Goal: Complete application form

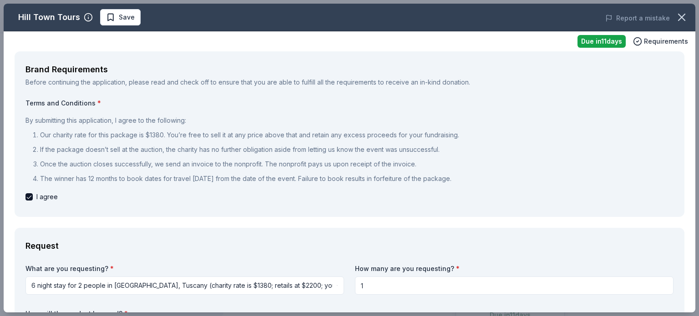
scroll to position [1047, 0]
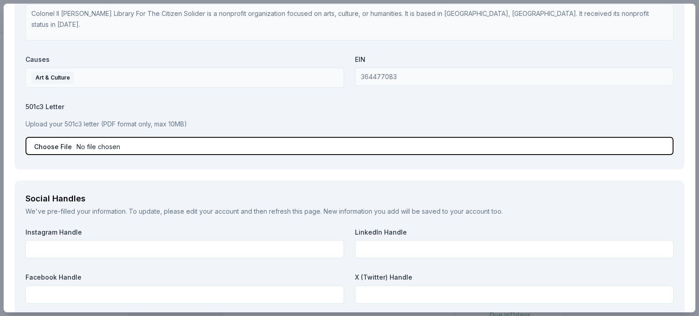
click at [78, 143] on input "file" at bounding box center [349, 146] width 648 height 18
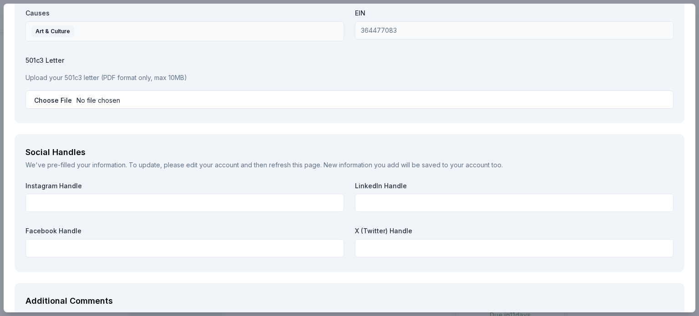
scroll to position [1088, 0]
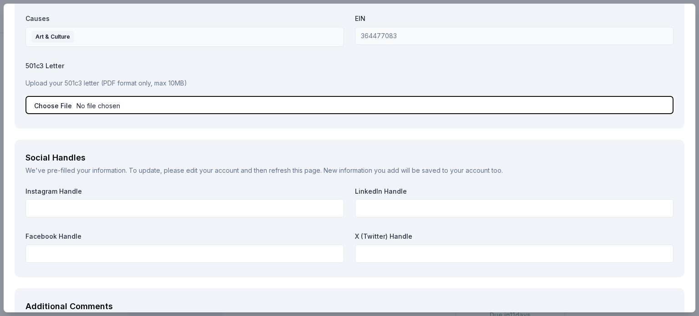
click at [63, 103] on input "file" at bounding box center [349, 105] width 648 height 18
type input "C:\fakepath\PMML-W-9 form - [DATE].pdf"
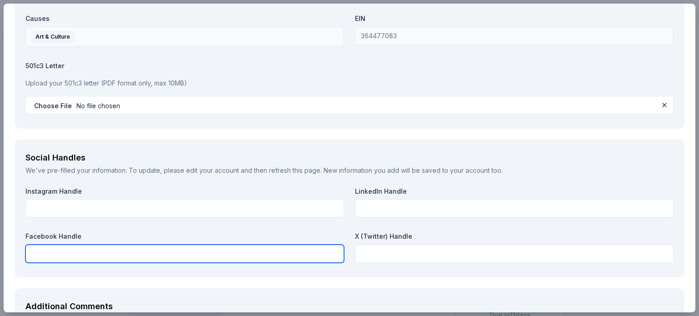
click at [84, 253] on input "text" at bounding box center [184, 254] width 318 height 18
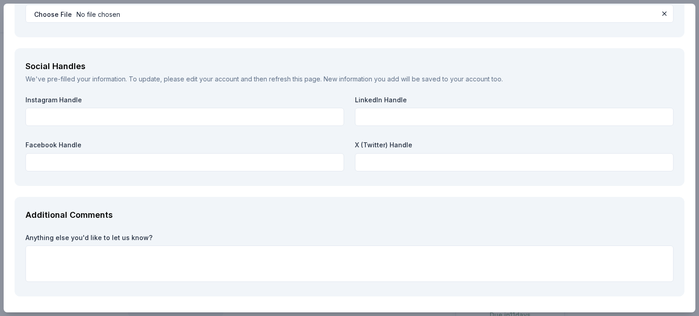
scroll to position [1210, 0]
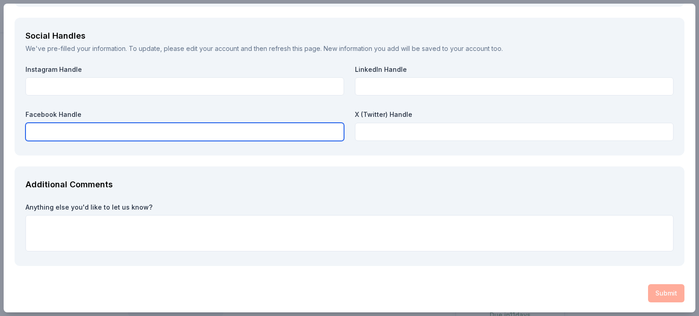
click at [42, 127] on input "text" at bounding box center [184, 132] width 318 height 18
paste input "[URL][DOMAIN_NAME]"
type input "[URL][DOMAIN_NAME]"
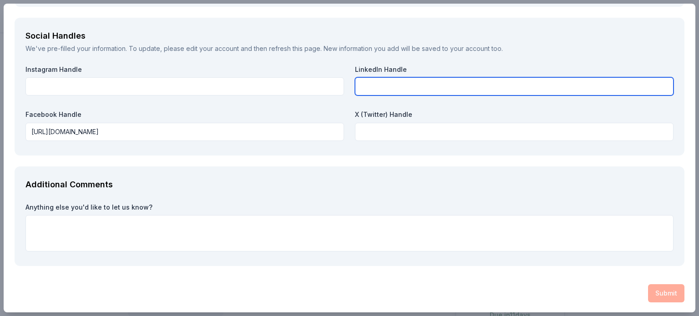
click at [380, 84] on input "text" at bounding box center [514, 86] width 318 height 18
paste input "[URL][DOMAIN_NAME]"
type input "[URL][DOMAIN_NAME]"
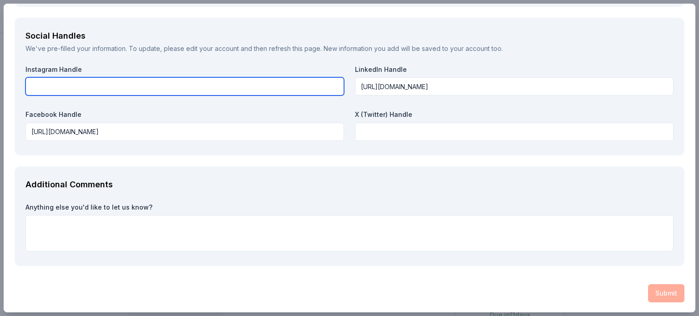
click at [60, 83] on input "text" at bounding box center [184, 86] width 318 height 18
paste input "[URL][DOMAIN_NAME]"
type input "[URL][DOMAIN_NAME]"
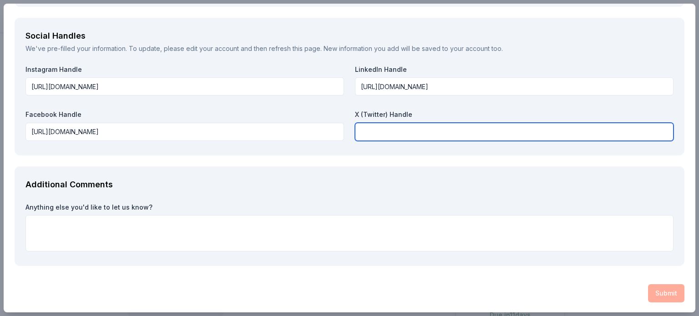
click at [378, 130] on input "text" at bounding box center [514, 132] width 318 height 18
paste input "[URL][DOMAIN_NAME]"
type input "[URL][DOMAIN_NAME]"
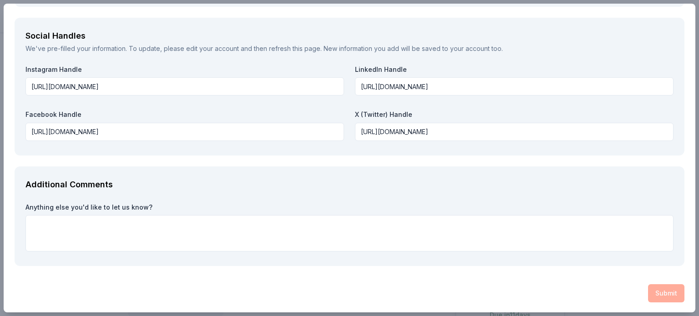
click at [658, 288] on div "Submit" at bounding box center [349, 293] width 669 height 18
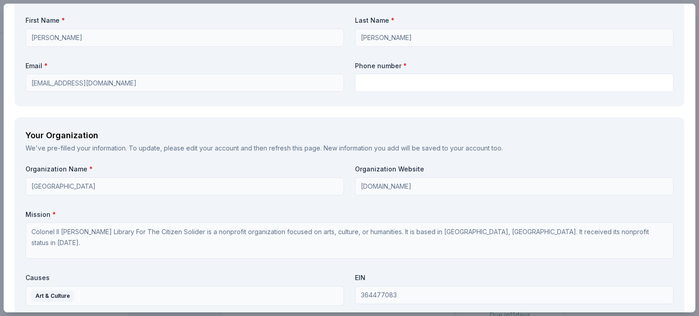
scroll to position [789, 0]
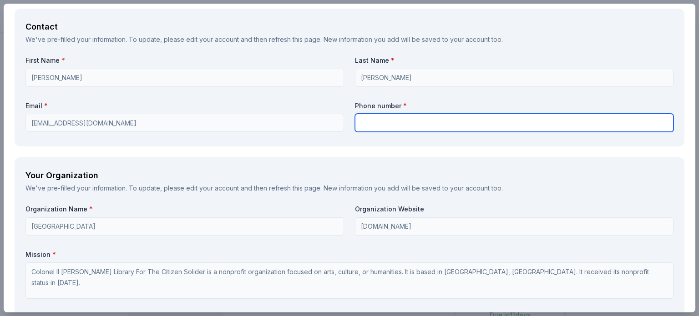
click at [378, 123] on input "text" at bounding box center [514, 123] width 318 height 18
type input "8728066970"
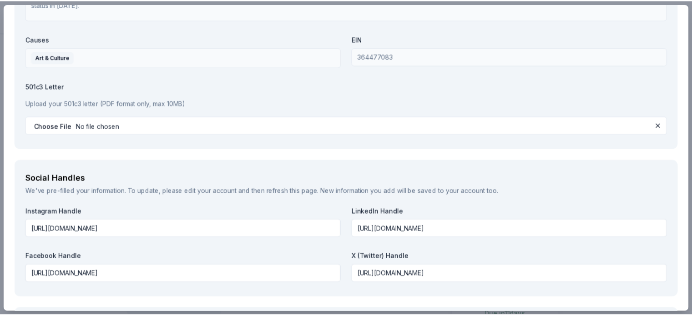
scroll to position [1210, 0]
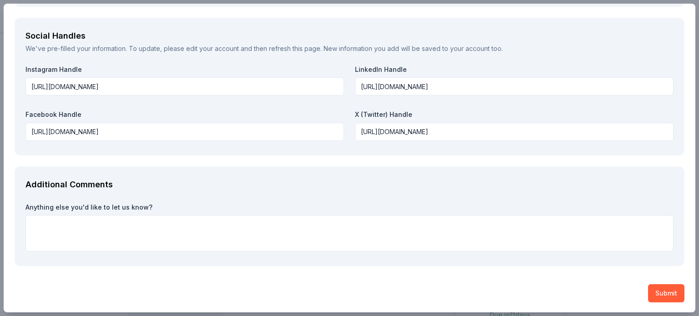
click at [659, 290] on button "Submit" at bounding box center [666, 293] width 36 height 18
